Goal: Navigation & Orientation: Find specific page/section

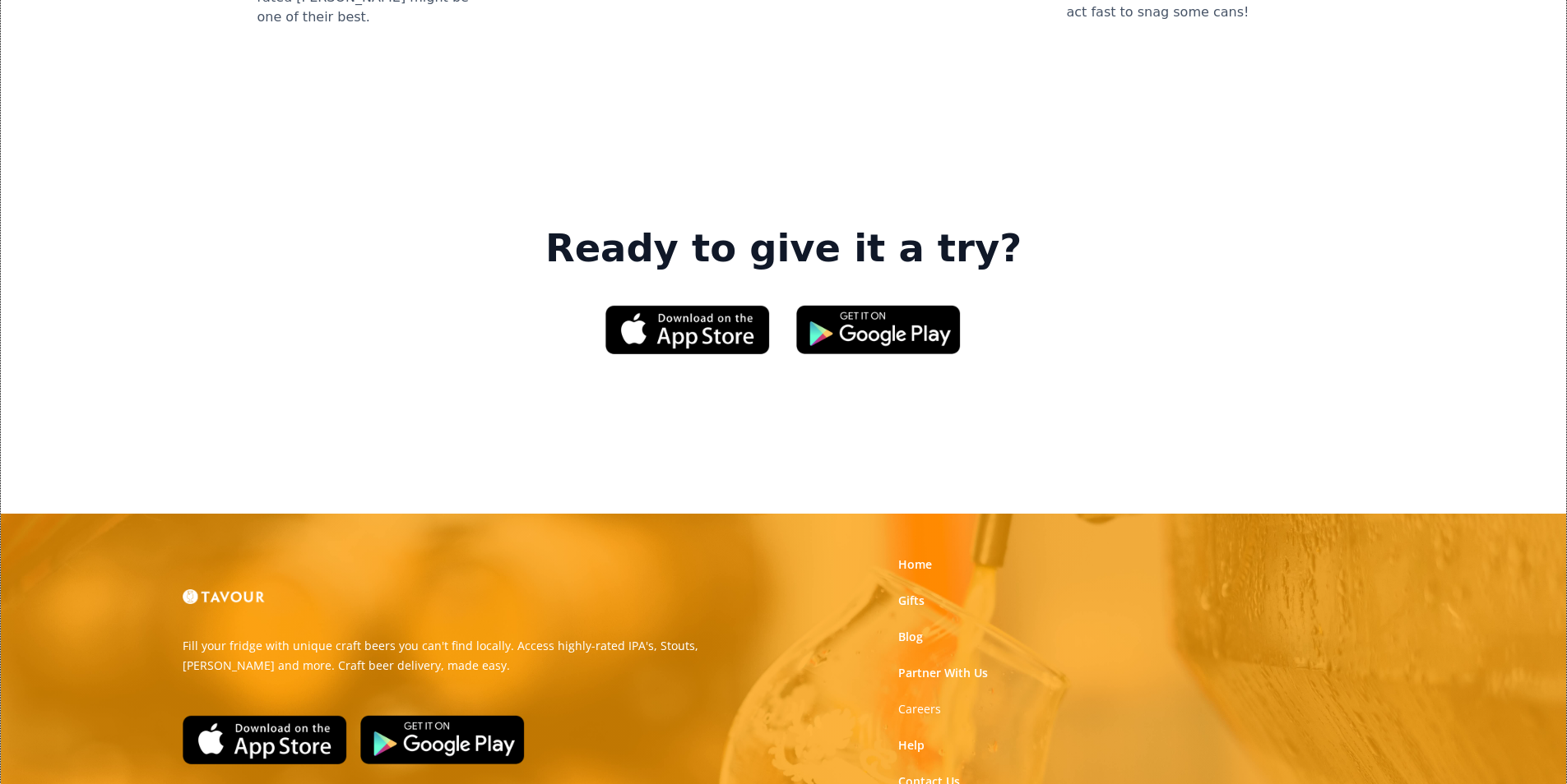
scroll to position [2467, 0]
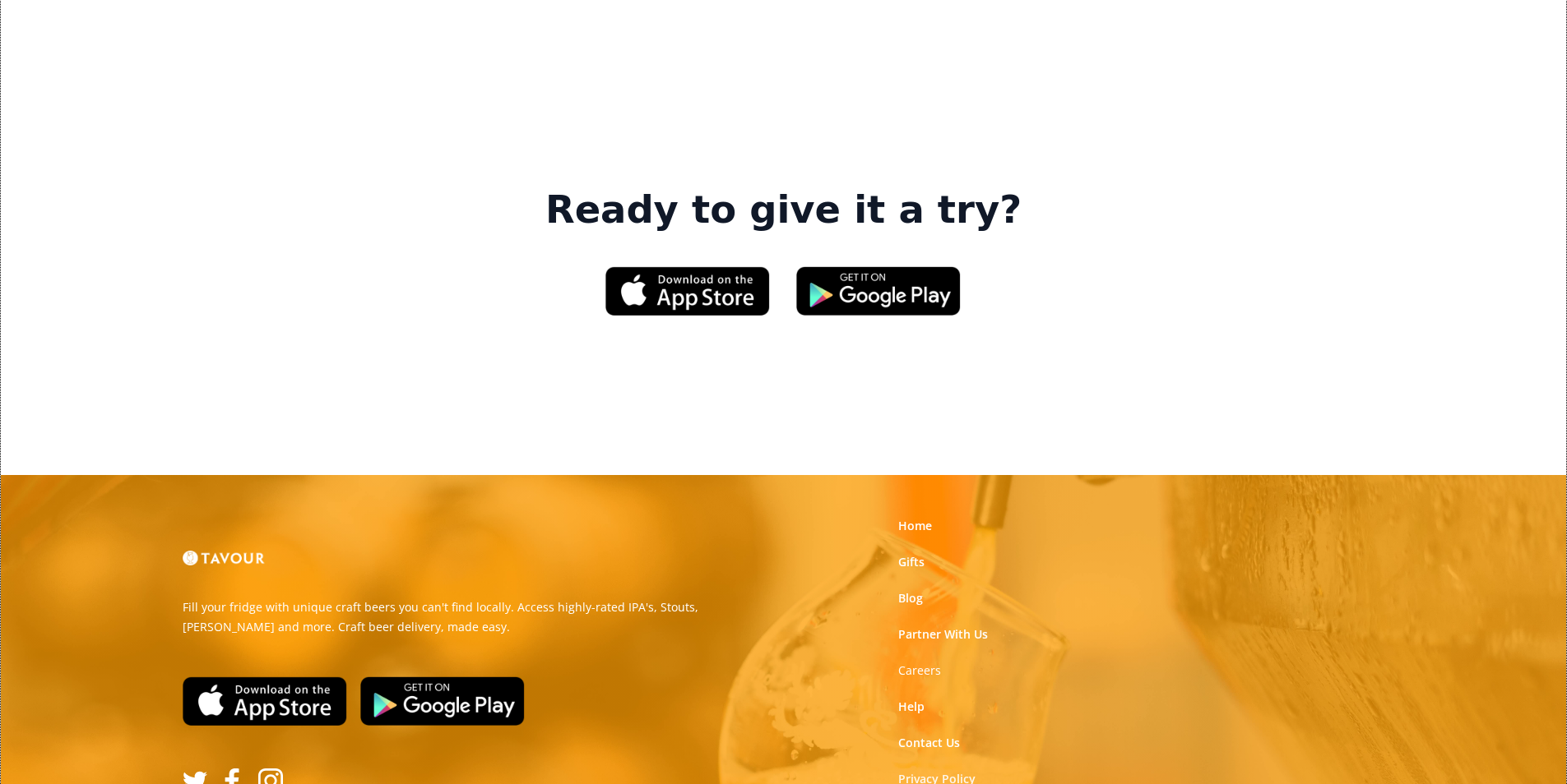
click at [960, 771] on link "Privacy Policy" at bounding box center [937, 779] width 77 height 17
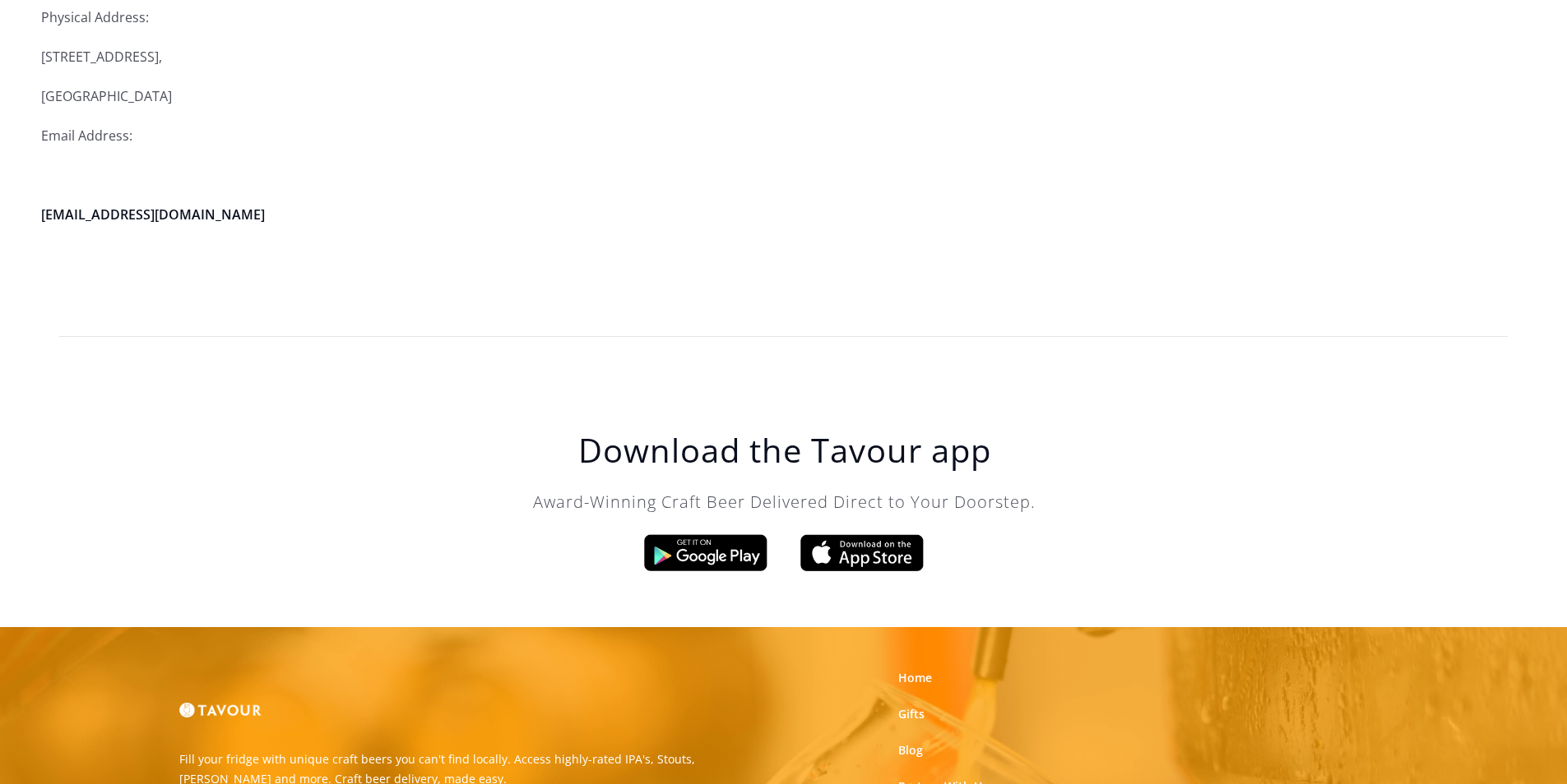
scroll to position [4522, 0]
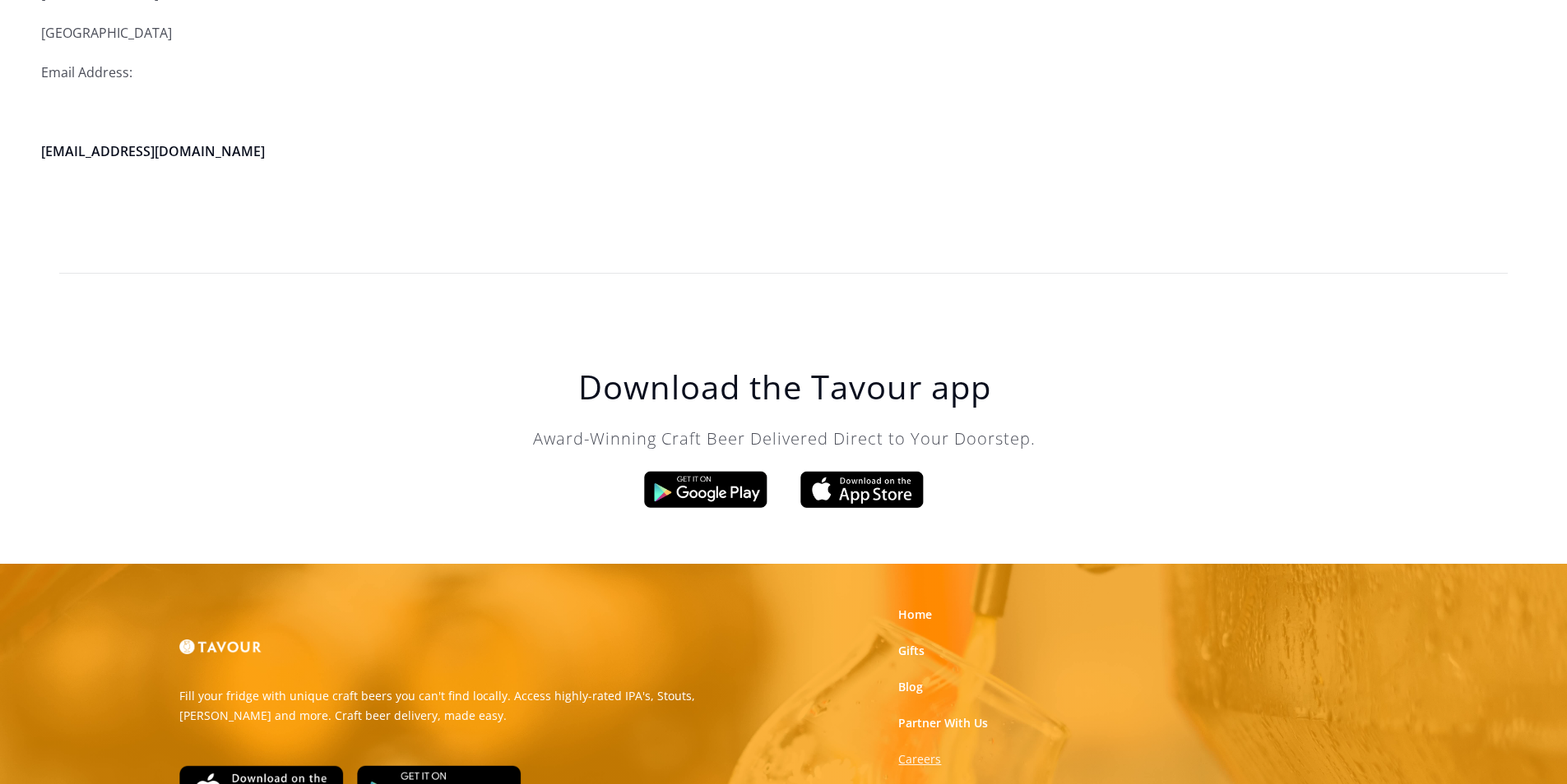
click at [911, 751] on strong "Careers" at bounding box center [919, 758] width 43 height 16
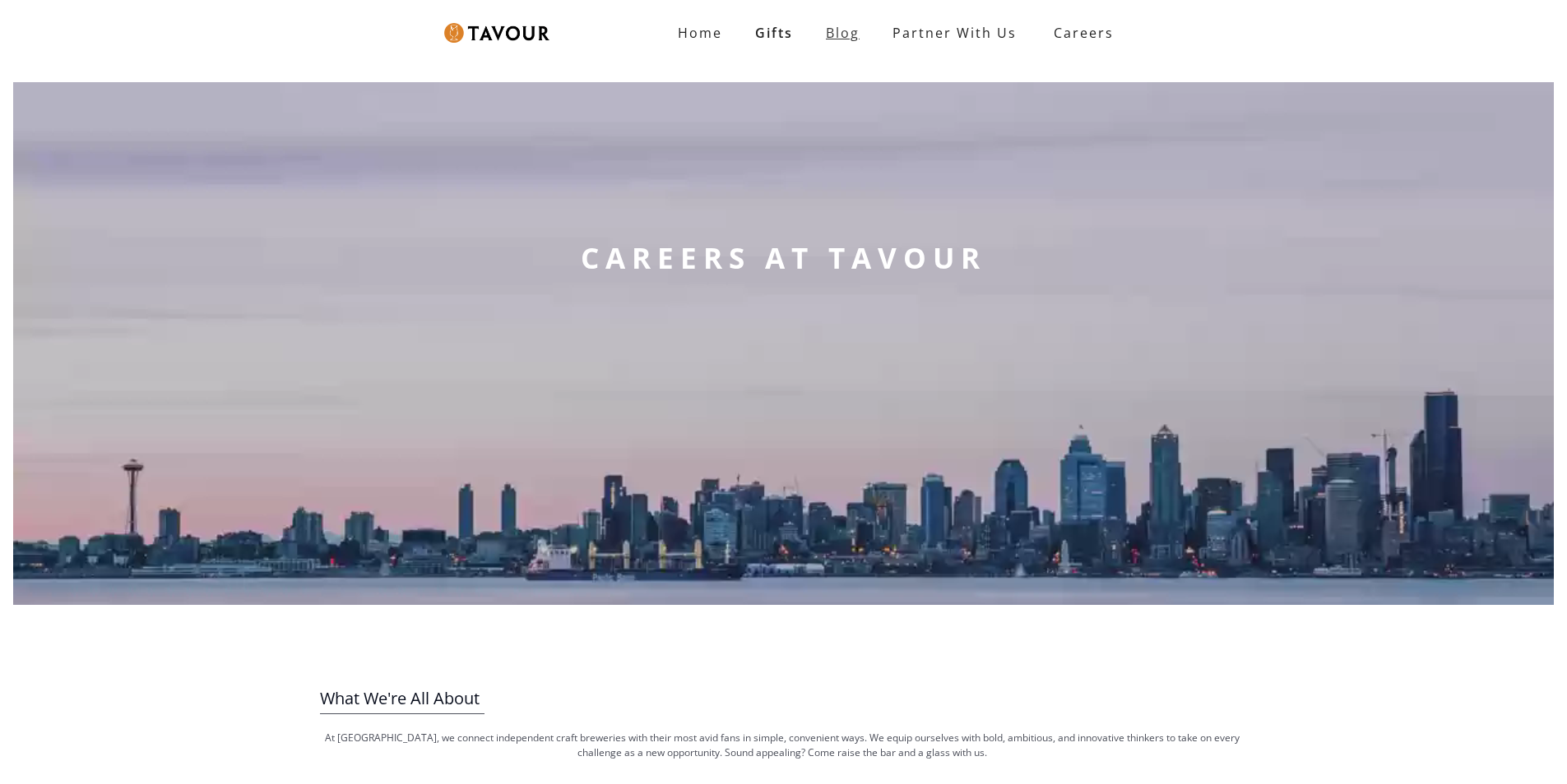
click at [852, 38] on link "Blog" at bounding box center [842, 33] width 67 height 33
